Goal: Task Accomplishment & Management: Manage account settings

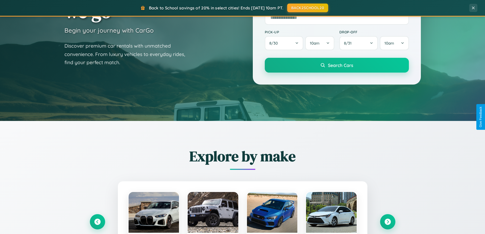
scroll to position [981, 0]
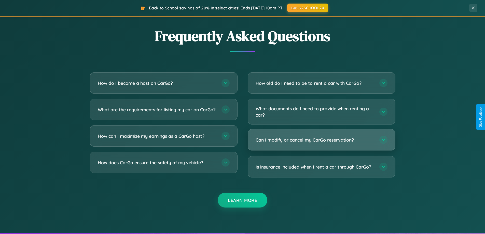
click at [322, 140] on h3 "Can I modify or cancel my CarGo reservation?" at bounding box center [315, 140] width 119 height 6
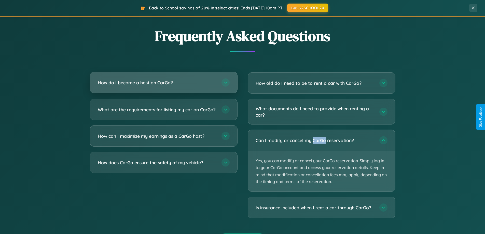
click at [164, 83] on h3 "How do I become a host on CarGo?" at bounding box center [157, 83] width 119 height 6
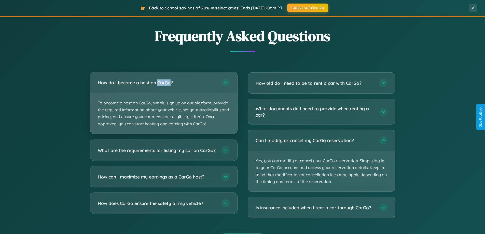
click at [164, 103] on p "To become a host on CarGo, simply sign up on our platform, provide the required…" at bounding box center [163, 113] width 147 height 41
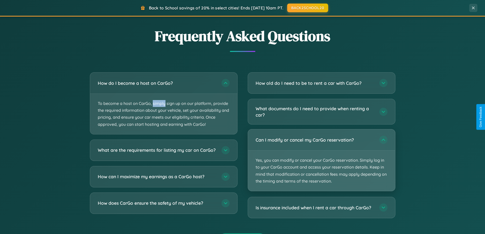
click at [322, 160] on p "Yes, you can modify or cancel your CarGo reservation. Simply log in to your Car…" at bounding box center [321, 171] width 147 height 41
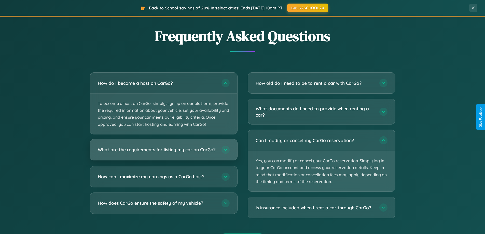
click at [164, 152] on h3 "What are the requirements for listing my car on CarGo?" at bounding box center [157, 150] width 119 height 6
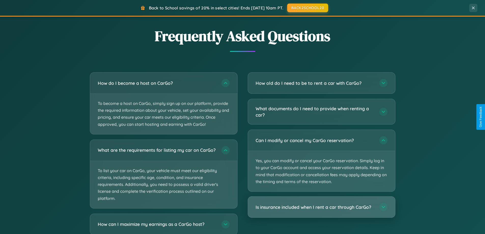
click at [322, 208] on h3 "Is insurance included when I rent a car through CarGo?" at bounding box center [315, 207] width 119 height 6
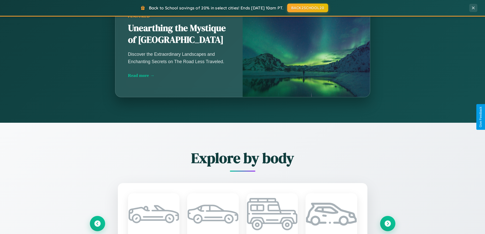
scroll to position [0, 0]
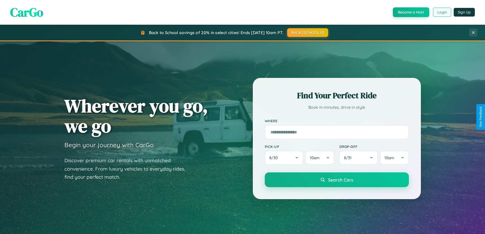
click at [442, 12] on button "Login" at bounding box center [442, 12] width 18 height 9
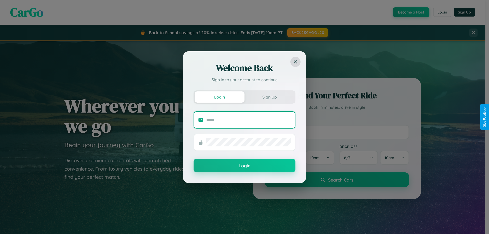
click at [249, 120] on input "text" at bounding box center [248, 120] width 85 height 8
type input "**********"
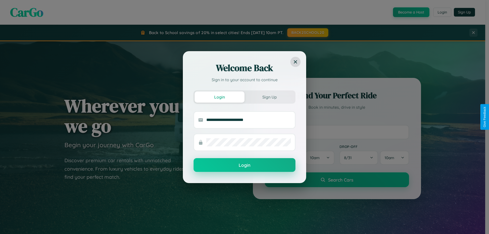
click at [245, 165] on button "Login" at bounding box center [245, 165] width 102 height 14
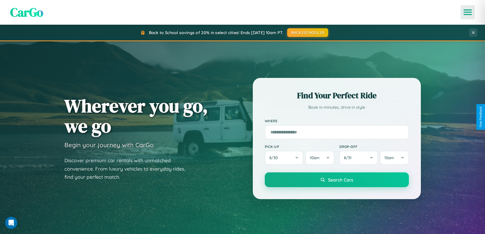
click at [468, 12] on icon "Open menu" at bounding box center [468, 12] width 7 height 5
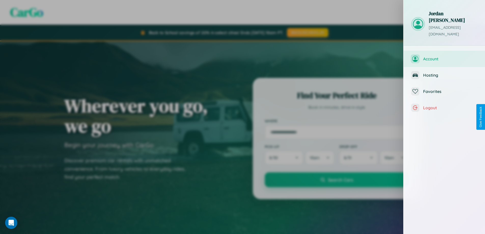
click at [445, 56] on span "Account" at bounding box center [451, 58] width 54 height 5
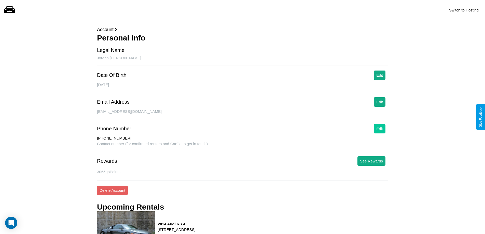
click at [380, 129] on button "Edit" at bounding box center [380, 128] width 12 height 9
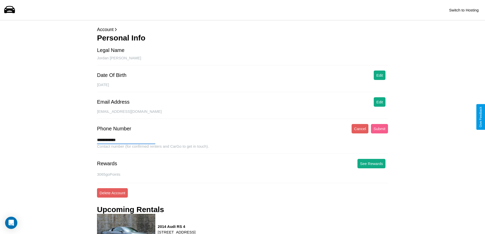
click at [126, 140] on input "**********" at bounding box center [126, 140] width 58 height 8
type input "**********"
click at [380, 129] on button "Submit" at bounding box center [379, 128] width 17 height 9
